Goal: Information Seeking & Learning: Learn about a topic

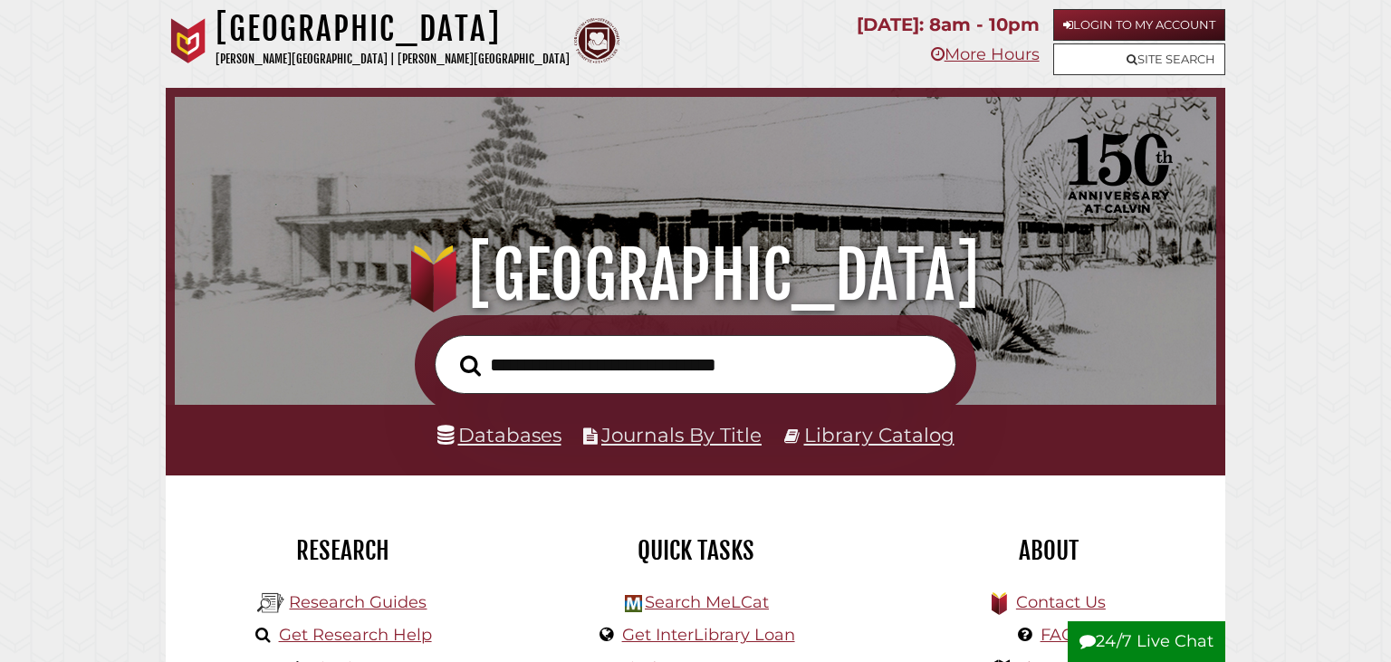
scroll to position [344, 1032]
click at [1131, 19] on link "Login to My Account" at bounding box center [1139, 25] width 172 height 32
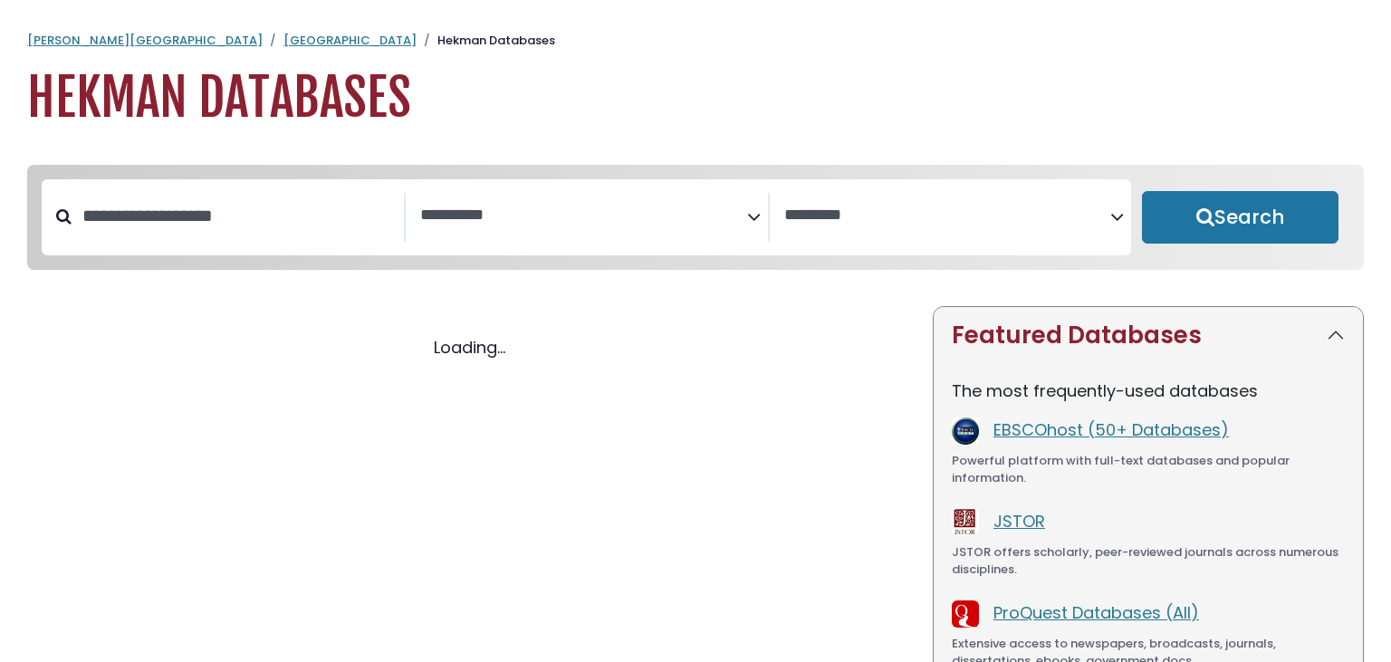
select select "Database Subject Filter"
select select "Database Vendors Filter"
select select "Database Subject Filter"
select select "Database Vendors Filter"
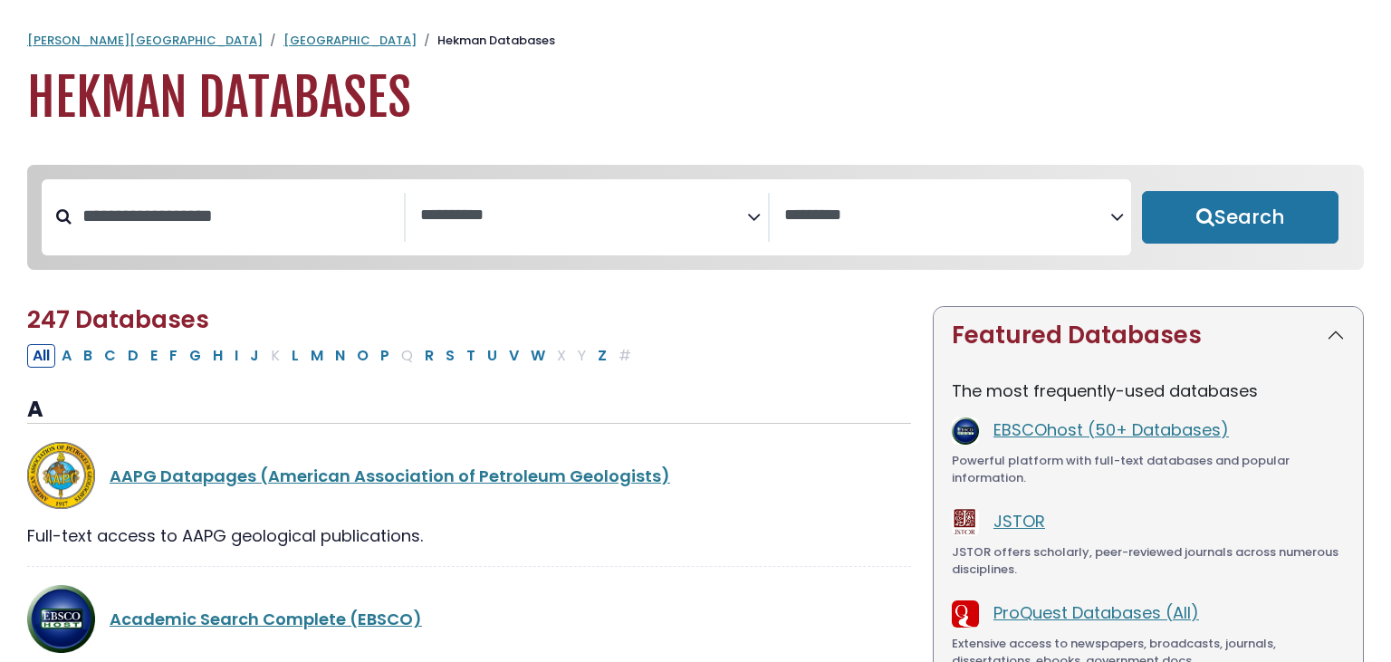
click at [749, 234] on div "**********" at bounding box center [594, 217] width 348 height 49
click at [749, 225] on icon "Search filters" at bounding box center [754, 213] width 14 height 27
click at [1101, 431] on link "EBSCOhost (50+ Databases)" at bounding box center [1110, 429] width 235 height 23
